Goal: Task Accomplishment & Management: Use online tool/utility

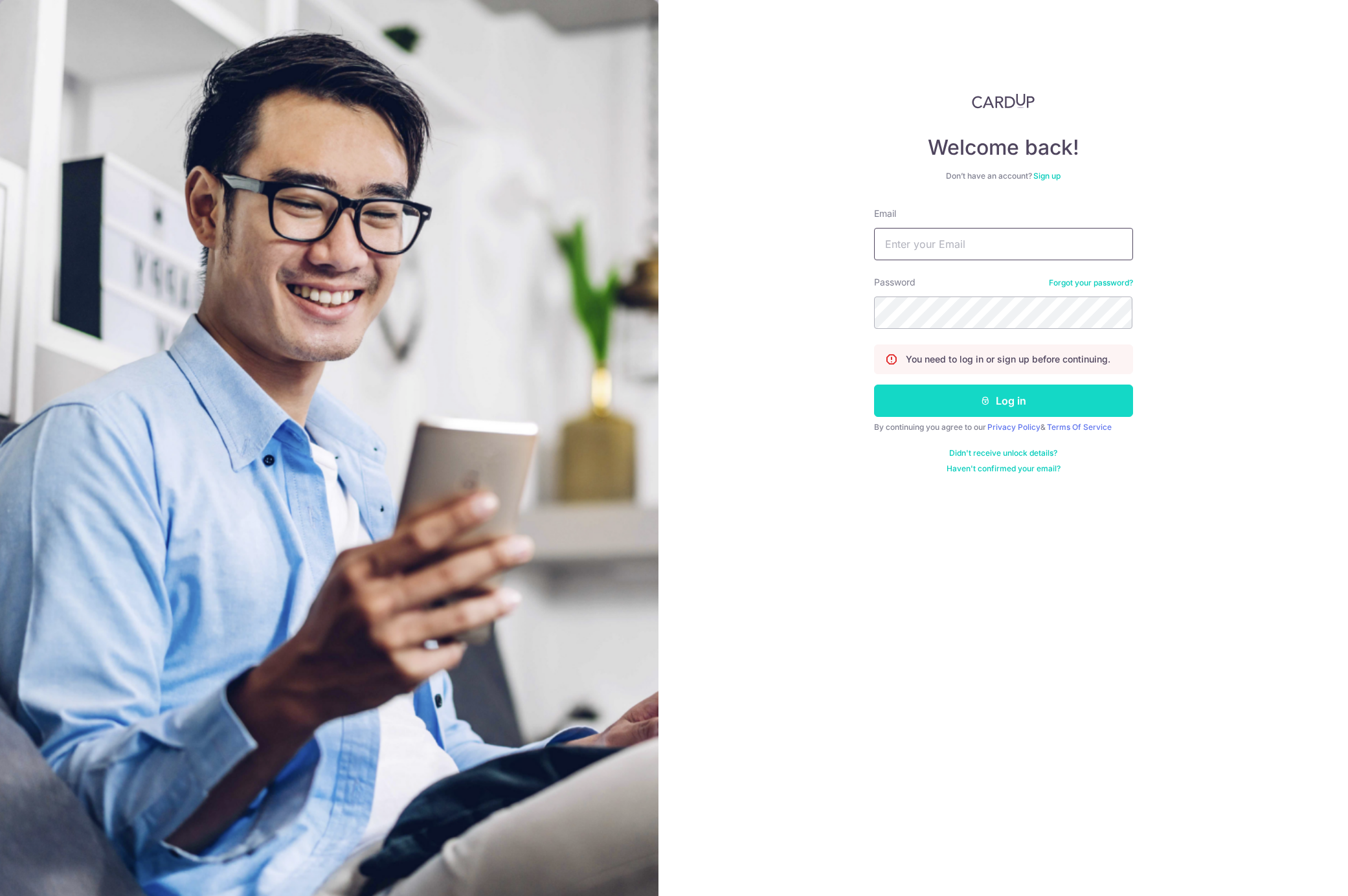
type input "admin@ruelamode.com"
click at [1010, 410] on button "Log in" at bounding box center [1003, 400] width 259 height 32
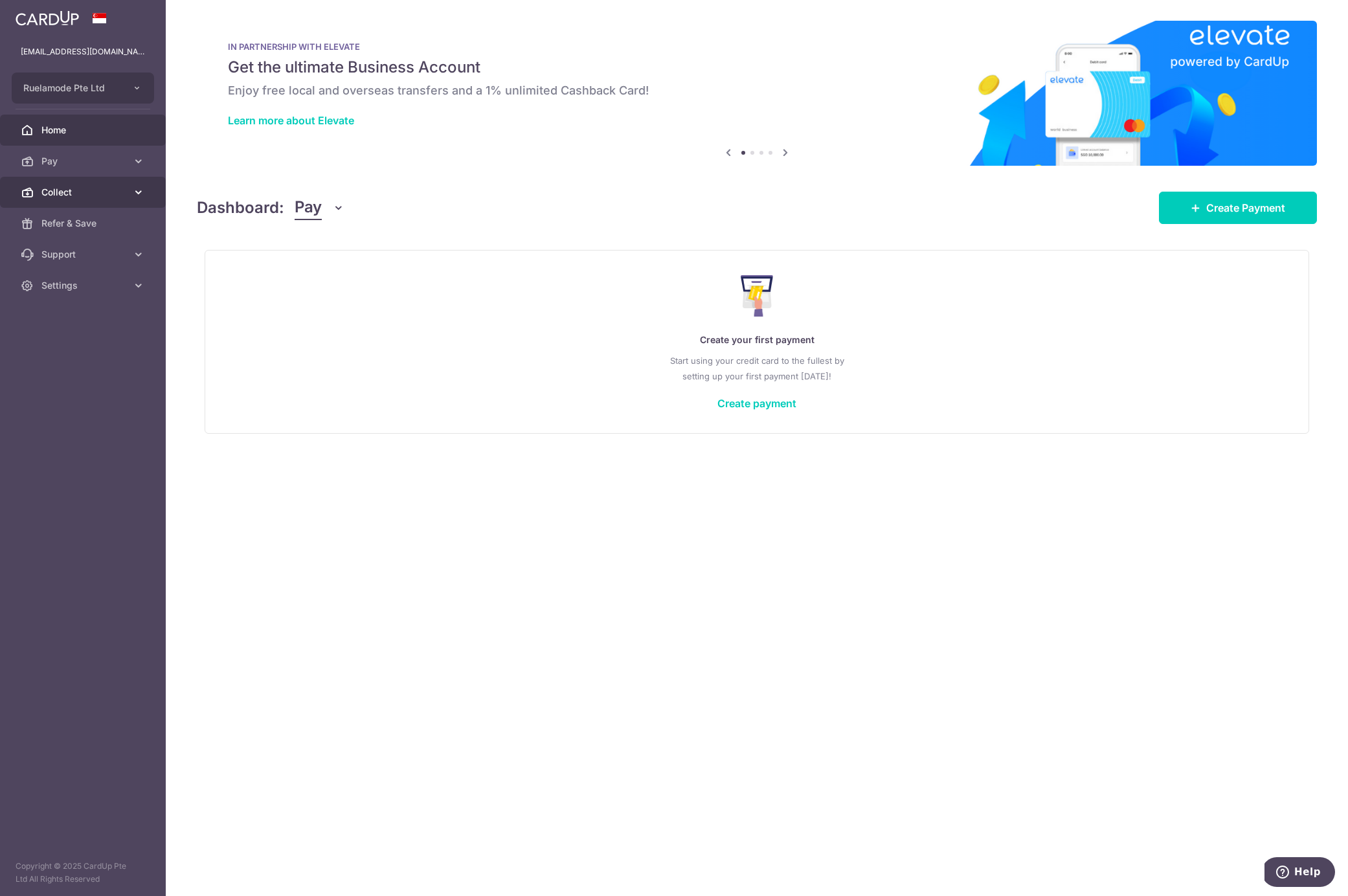
click at [50, 191] on span "Collect" at bounding box center [84, 192] width 85 height 13
click at [86, 284] on span "Payment Requests" at bounding box center [84, 285] width 85 height 13
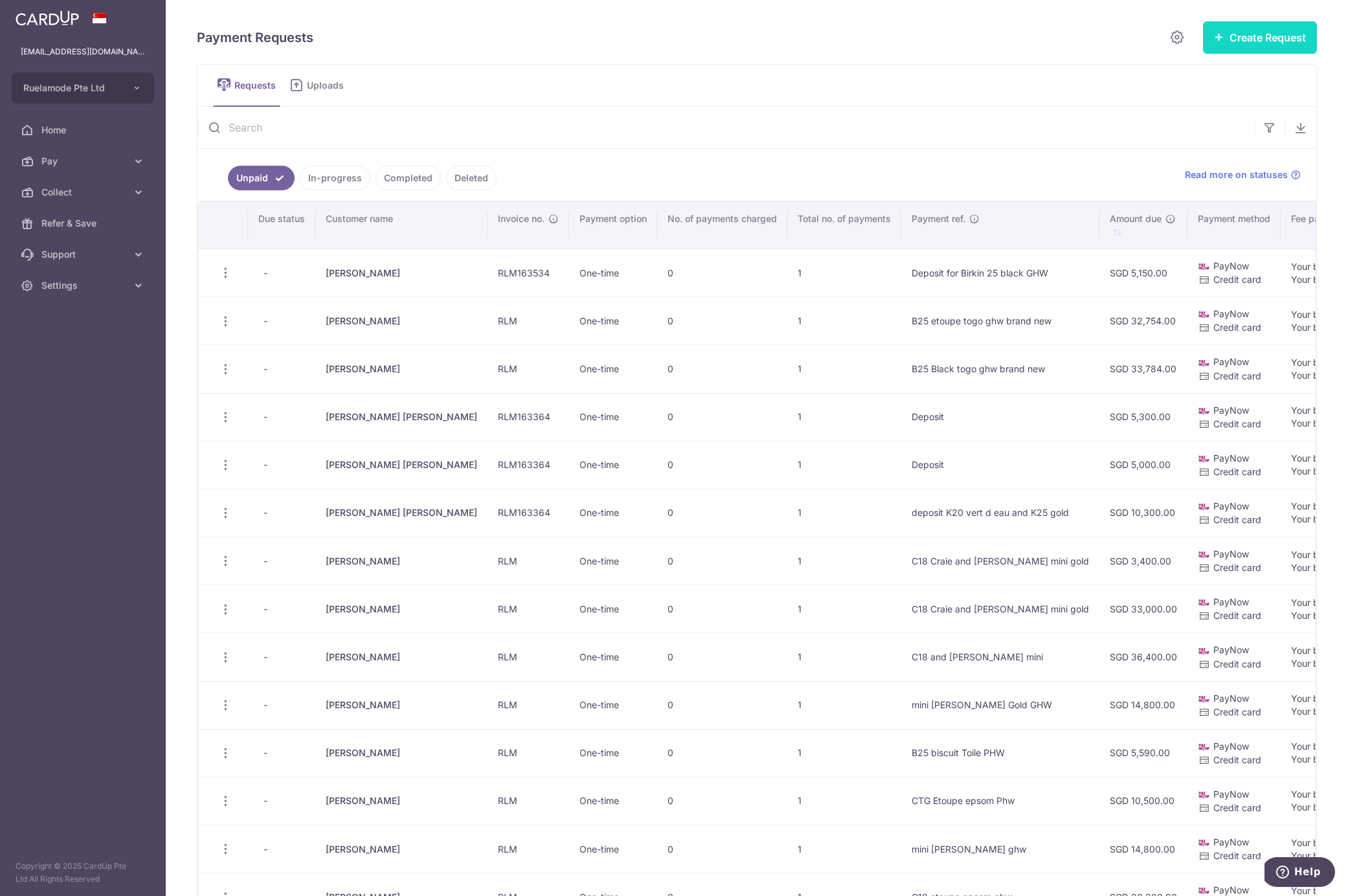
click at [1240, 42] on button "Create Request" at bounding box center [1259, 37] width 114 height 32
click at [1197, 78] on span "Single Request" at bounding box center [1239, 78] width 133 height 16
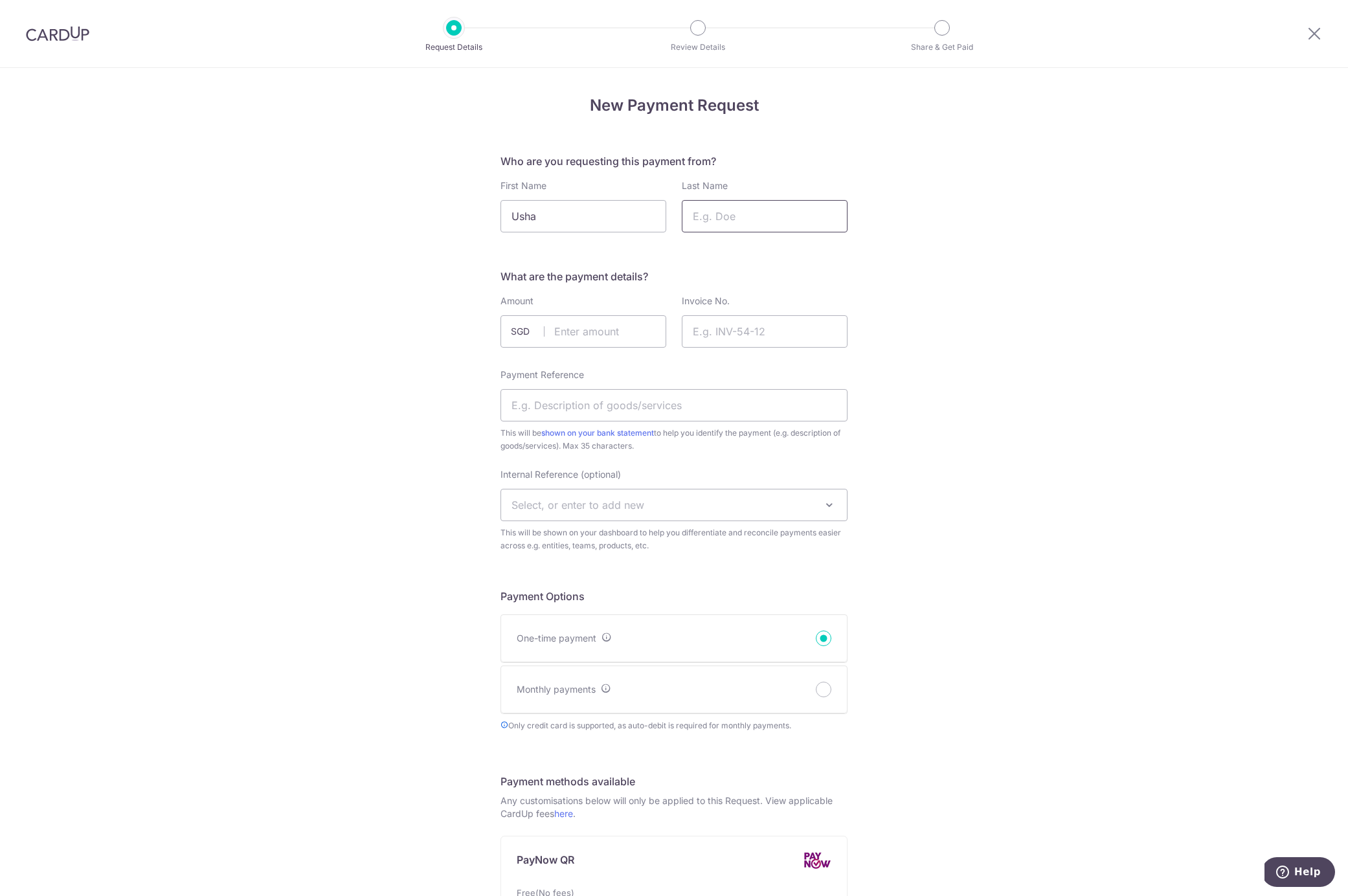
type input "Usha"
click at [754, 214] on input "Last Name" at bounding box center [764, 216] width 166 height 32
type input "p"
type input "Pagarani"
click at [577, 338] on input "text" at bounding box center [583, 331] width 166 height 32
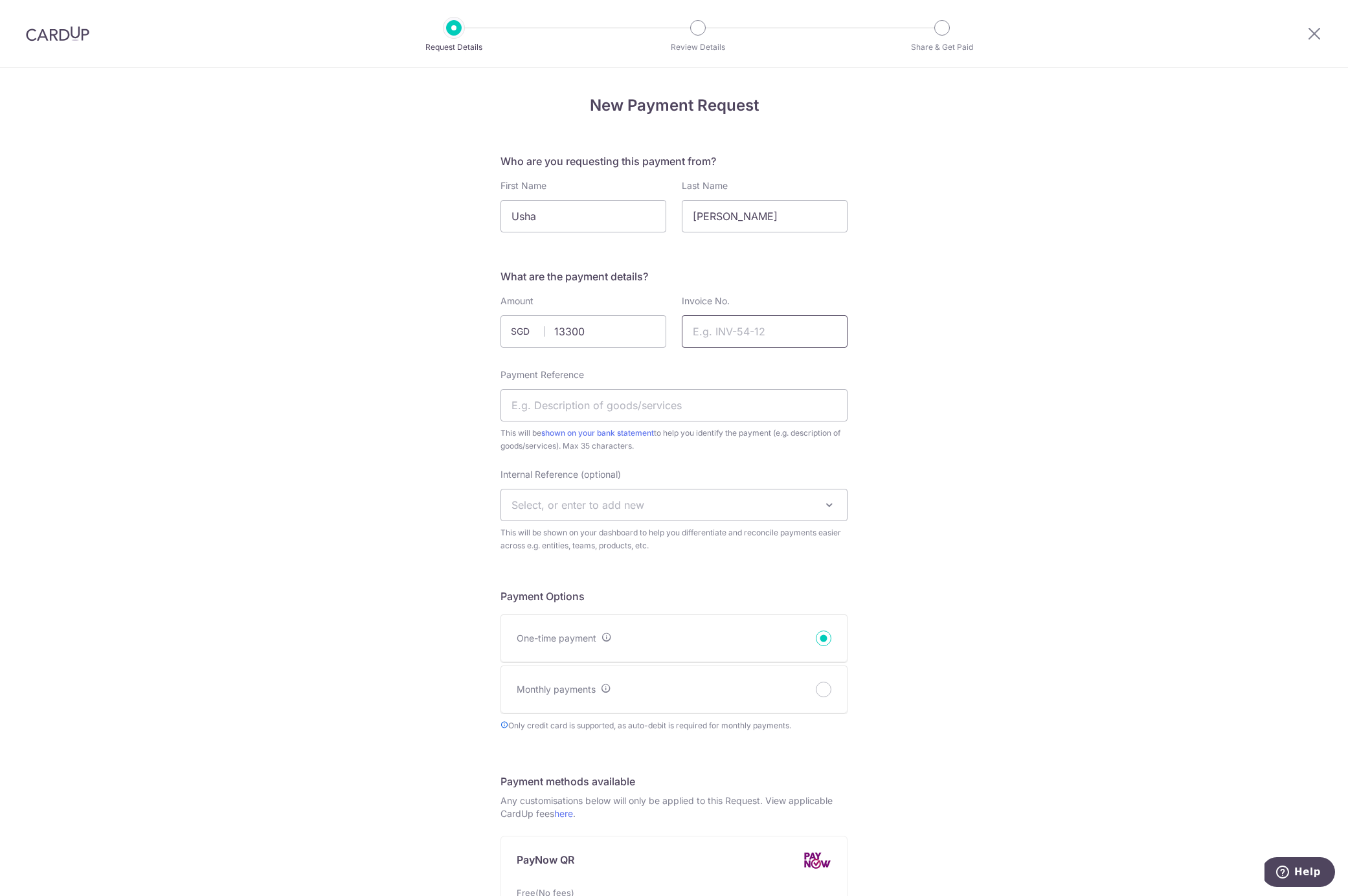
type input "13300.00"
click at [705, 341] on input "Invoice No." at bounding box center [764, 331] width 166 height 32
type input "RLM163555"
click at [665, 406] on input "Payment Reference" at bounding box center [674, 405] width 347 height 32
type input "B25 Cargo Platine PHW"
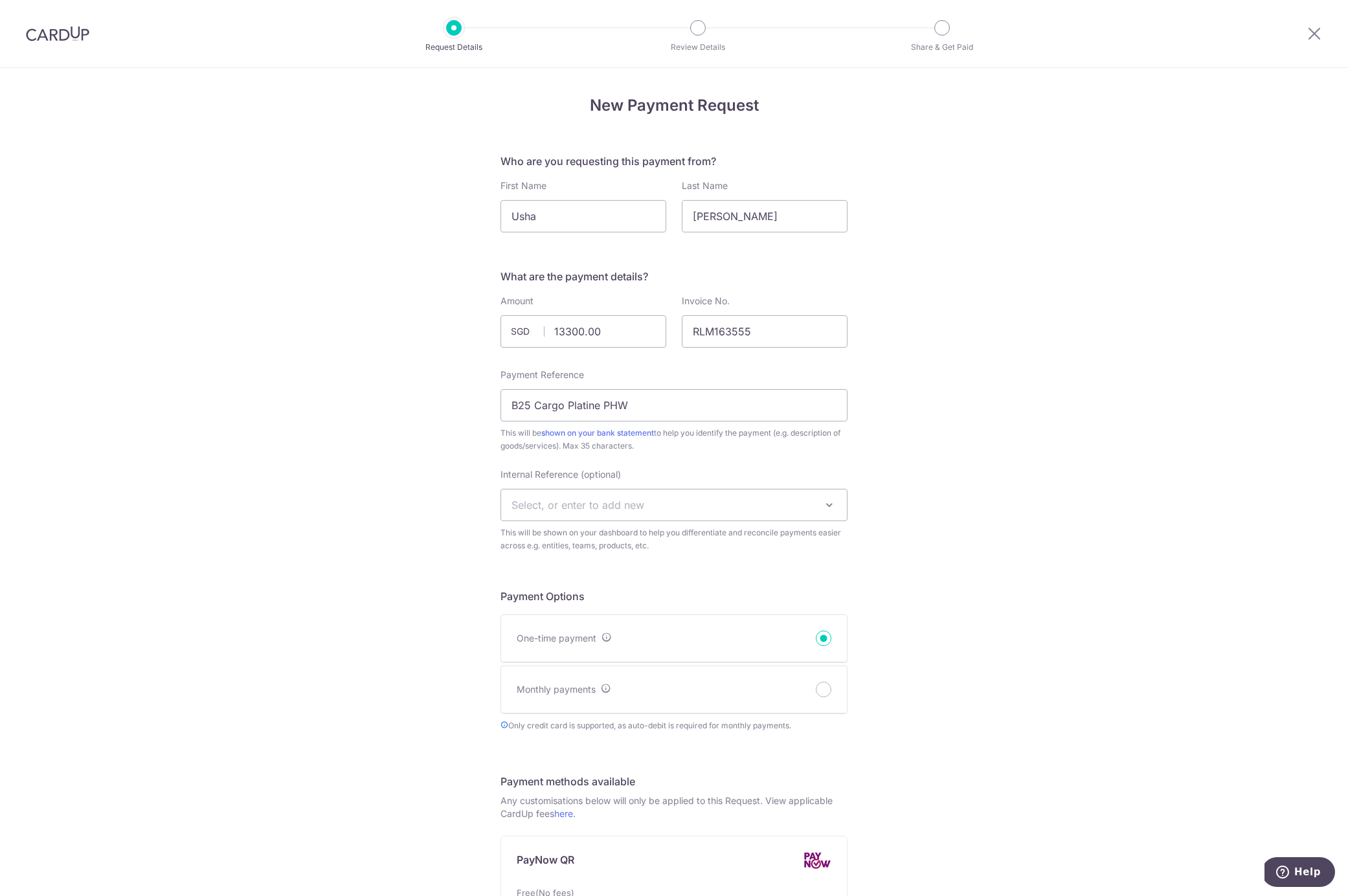
drag, startPoint x: 937, startPoint y: 547, endPoint x: 925, endPoint y: 552, distance: 13.0
click at [937, 547] on div "New Payment Request Who are you requesting this payment from? First Name Usha L…" at bounding box center [674, 765] width 1348 height 1394
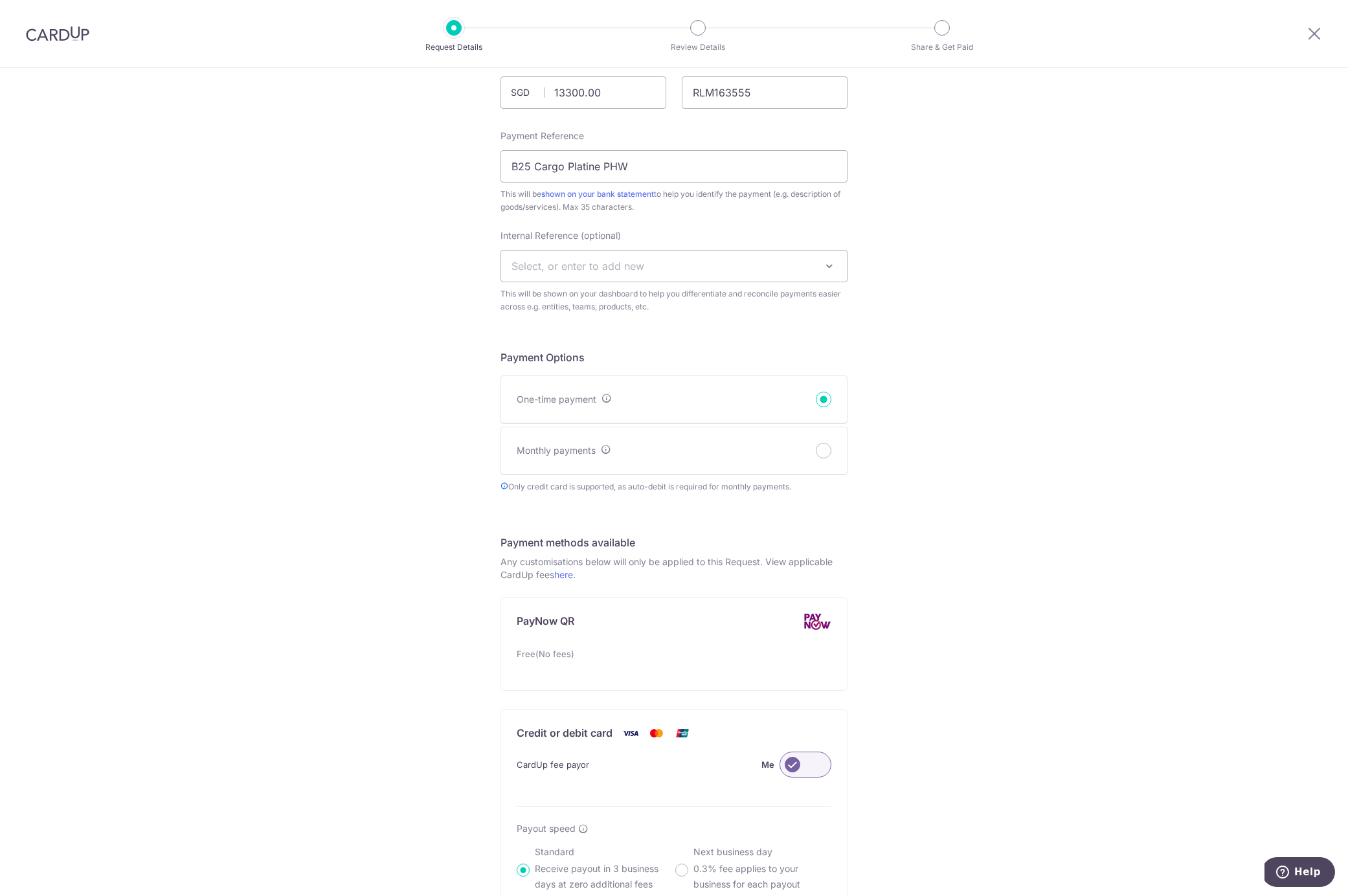
scroll to position [563, 0]
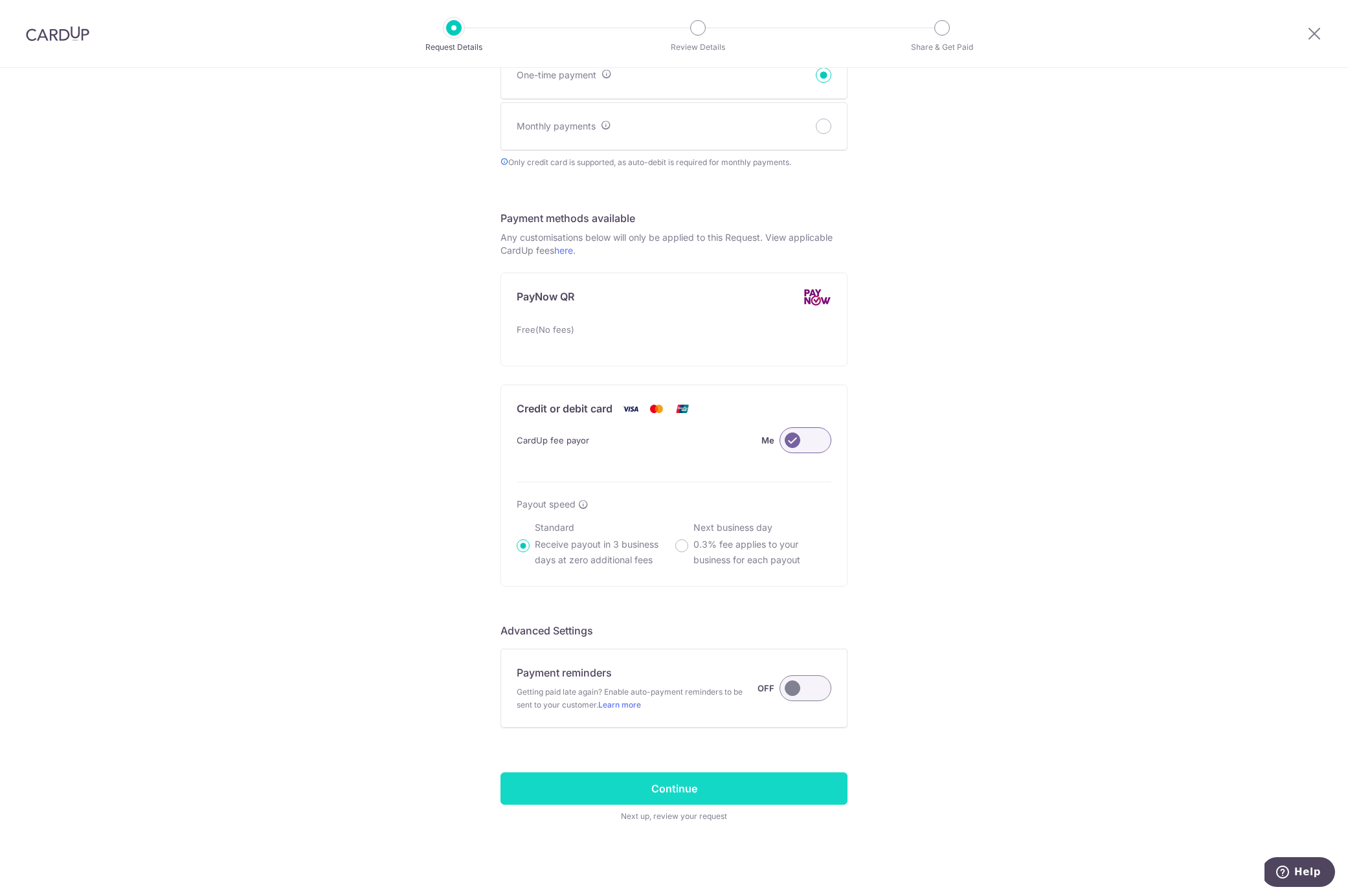
click at [666, 782] on input "Continue" at bounding box center [674, 788] width 347 height 32
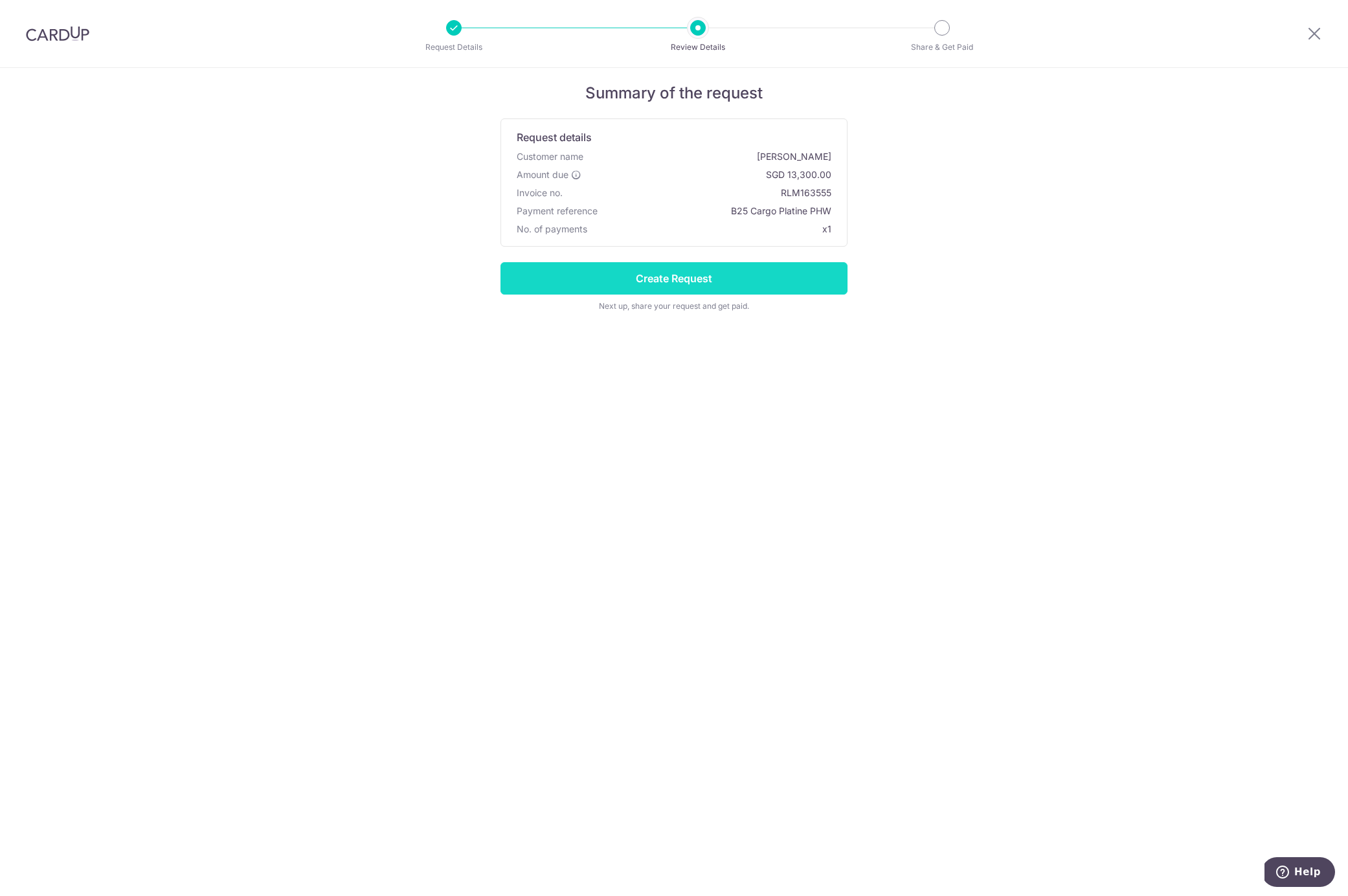
click at [676, 281] on input "Create Request" at bounding box center [674, 278] width 347 height 32
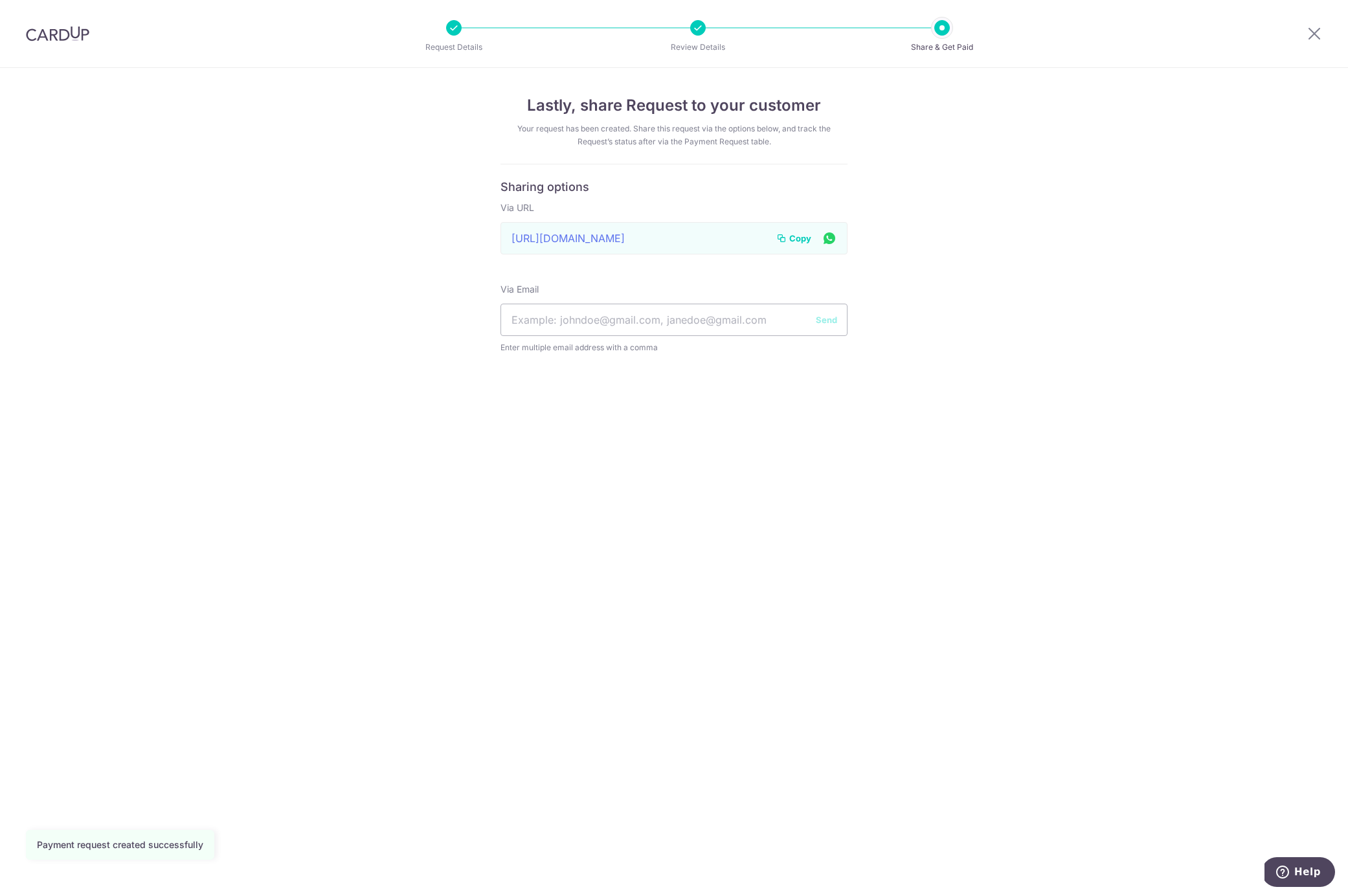
click at [797, 235] on span "Copy" at bounding box center [800, 238] width 22 height 13
